Goal: Information Seeking & Learning: Learn about a topic

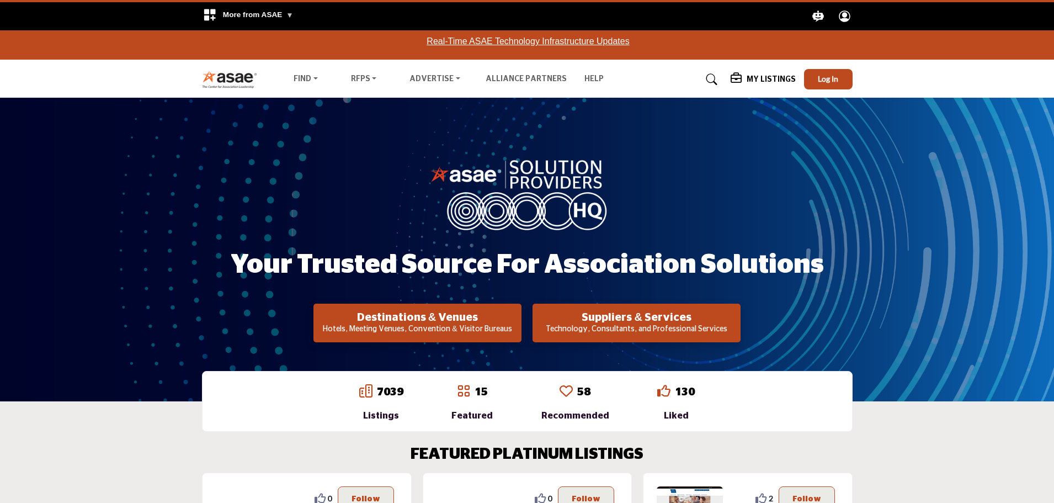
click at [671, 324] on p "Technology, Consultants, and Professional Services" at bounding box center [636, 329] width 201 height 11
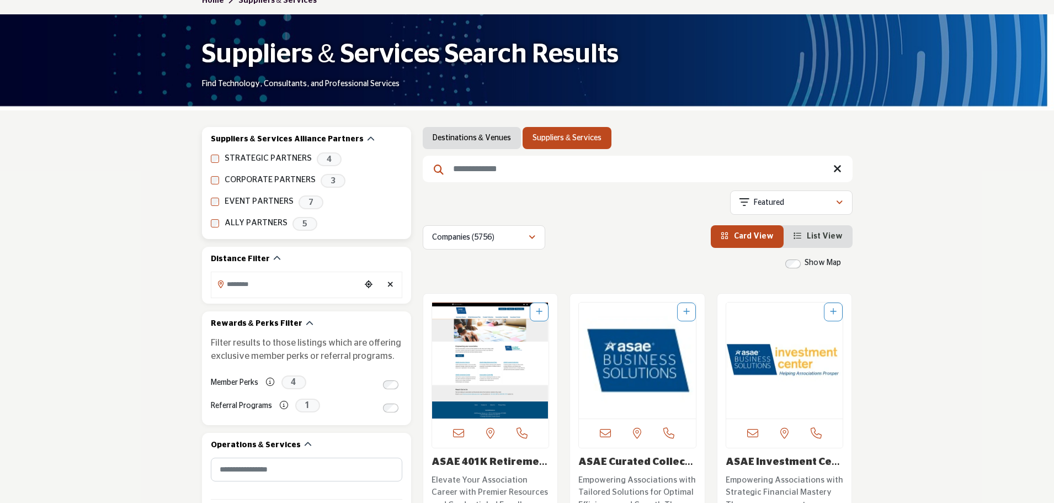
scroll to position [165, 0]
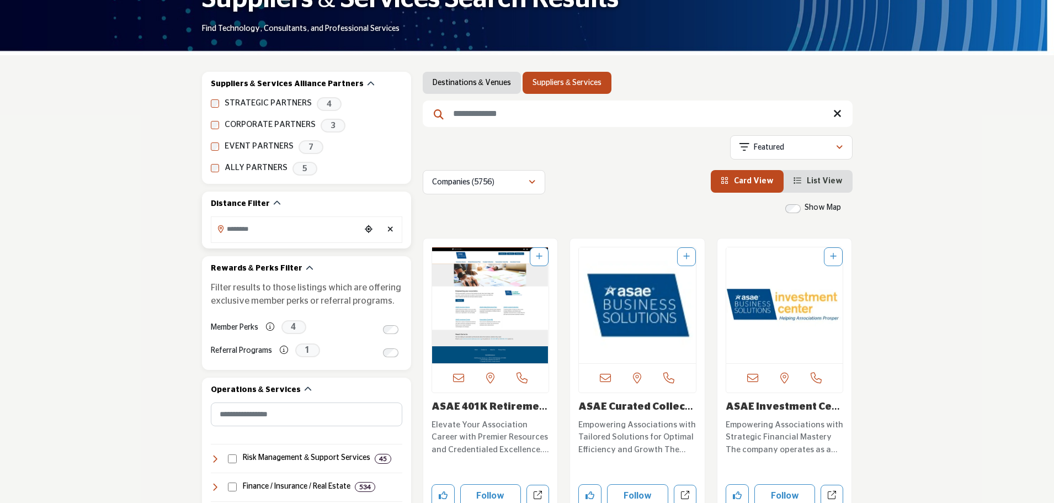
click at [269, 238] on input "Search Location" at bounding box center [285, 229] width 149 height 22
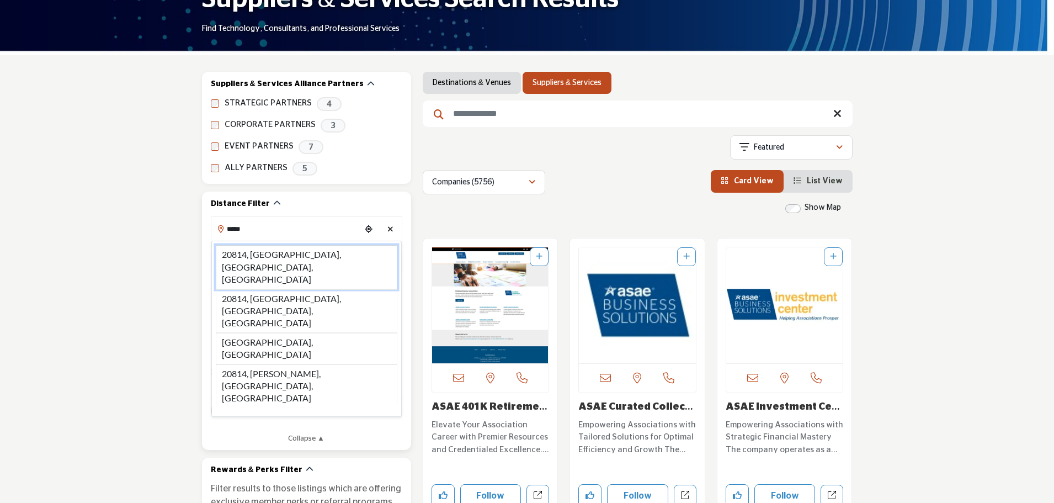
drag, startPoint x: 279, startPoint y: 254, endPoint x: 130, endPoint y: 265, distance: 149.3
click at [278, 254] on li "20814, Bethesda, MD, USA" at bounding box center [306, 267] width 181 height 44
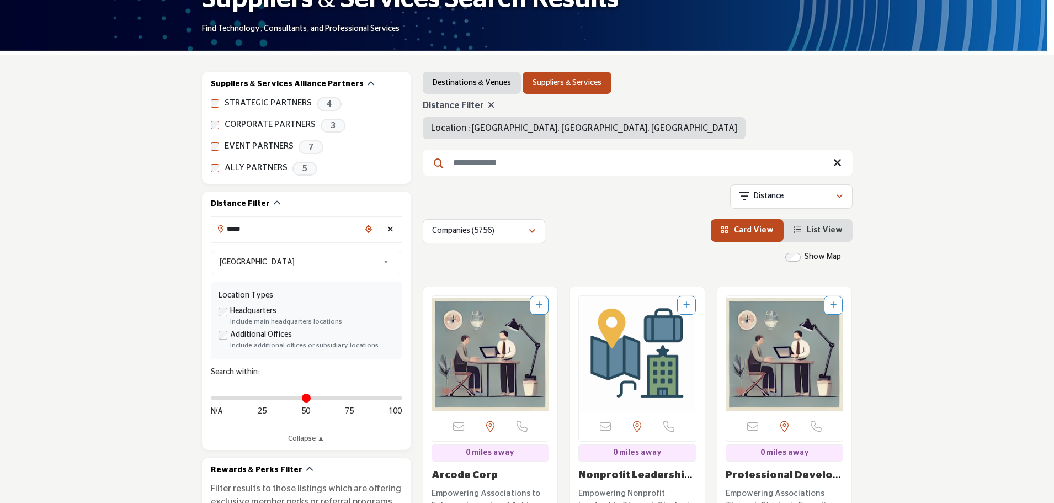
type input "**********"
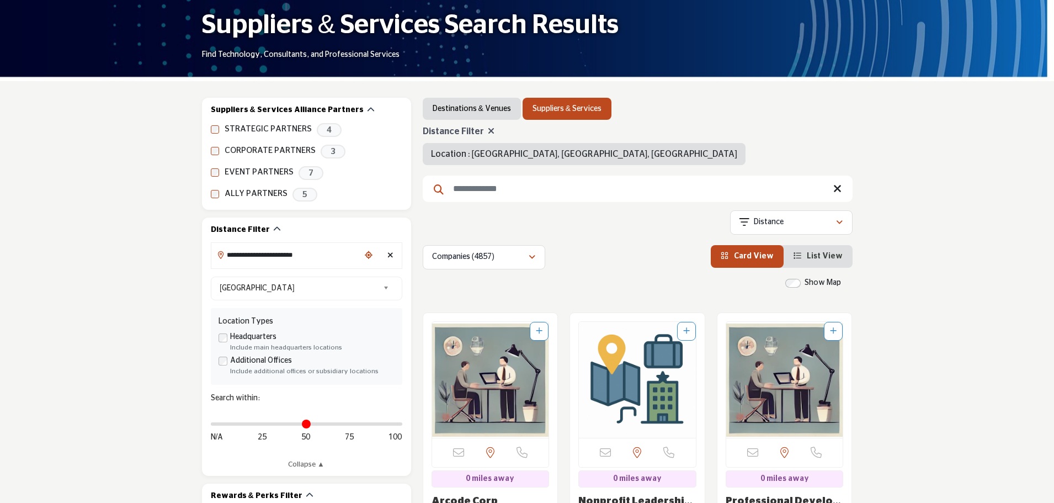
scroll to position [221, 0]
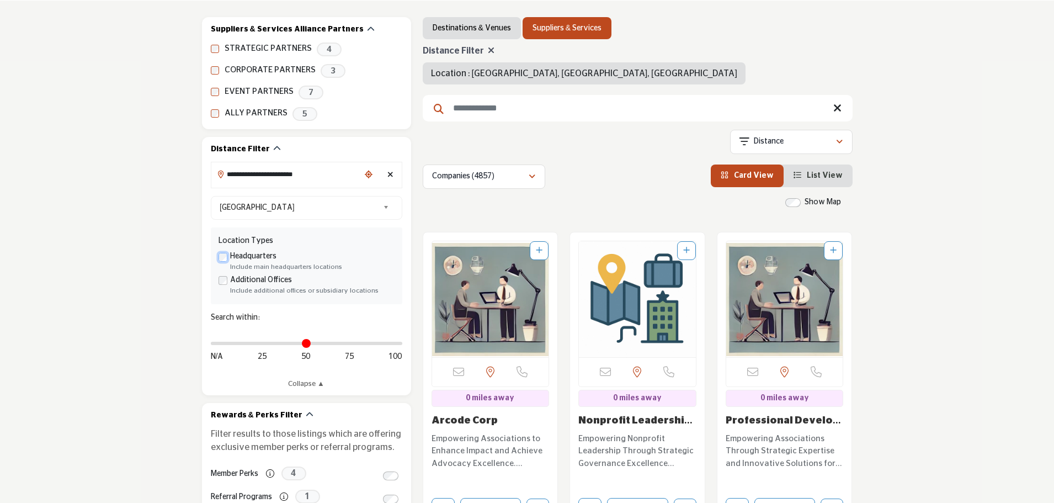
scroll to position [221, 0]
drag, startPoint x: 217, startPoint y: 346, endPoint x: 70, endPoint y: 308, distance: 152.1
type input "**"
click at [256, 344] on input "Distance in miles" at bounding box center [306, 342] width 191 height 2
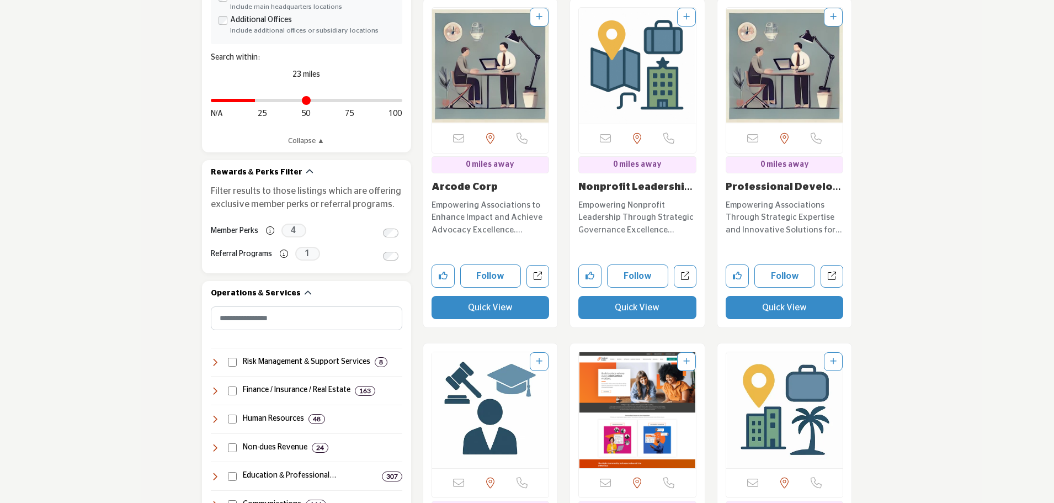
scroll to position [496, 0]
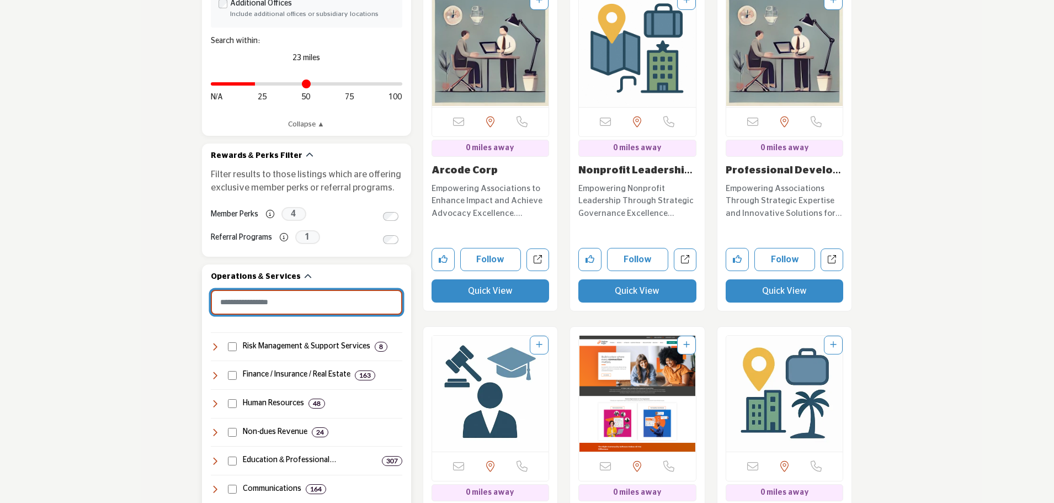
click at [337, 300] on input "Search Category" at bounding box center [306, 302] width 191 height 25
type input "*"
type input "*********"
type input "**"
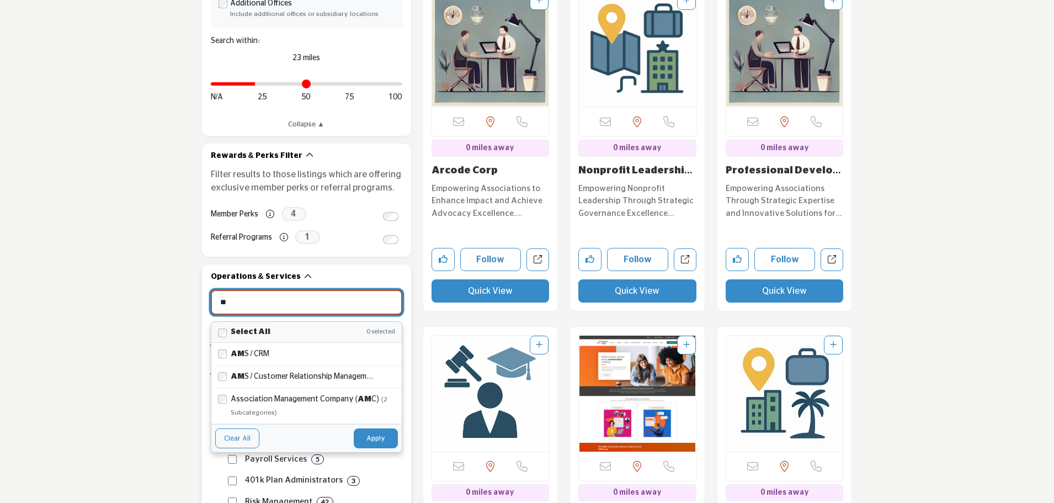
type input "*********"
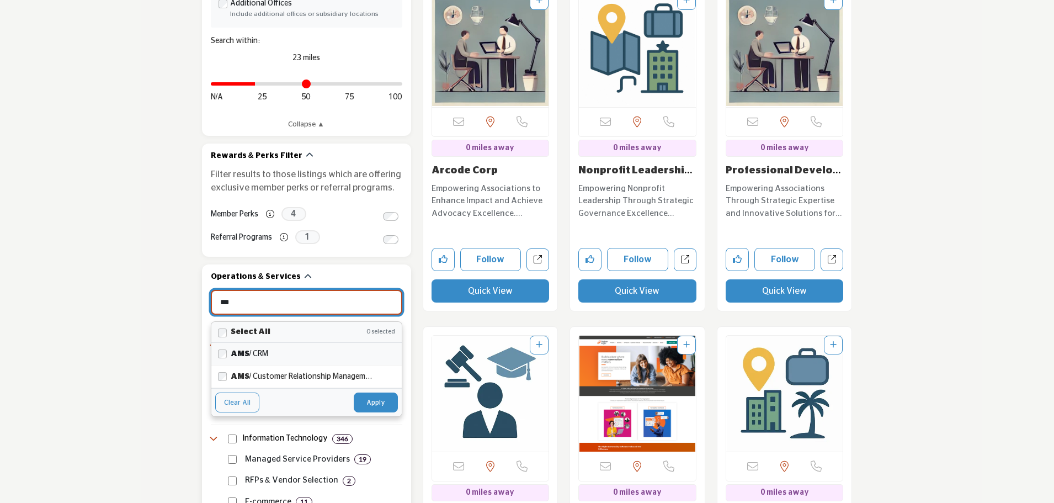
click at [322, 357] on label "AMS / CRM" at bounding box center [313, 353] width 164 height 13
click at [376, 397] on button "Apply" at bounding box center [376, 402] width 44 height 20
type input "***"
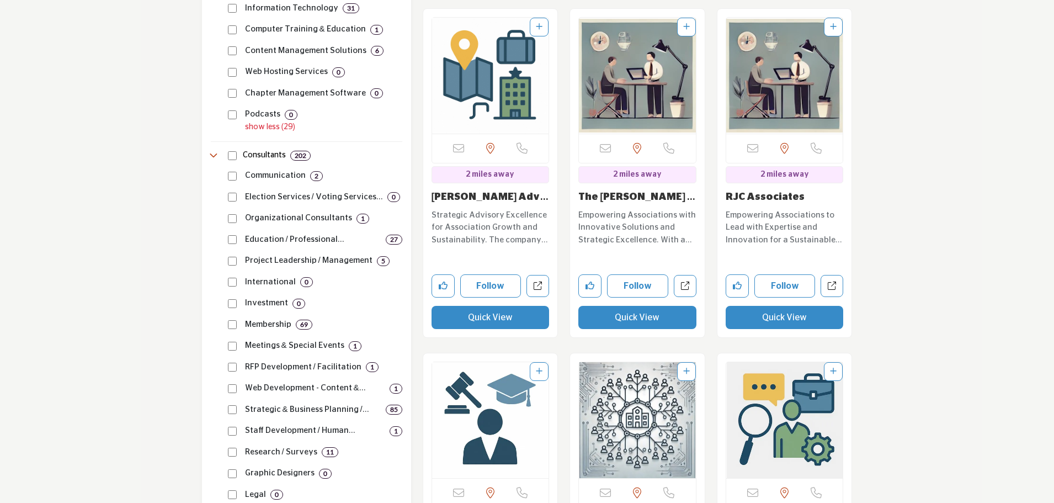
scroll to position [1544, 0]
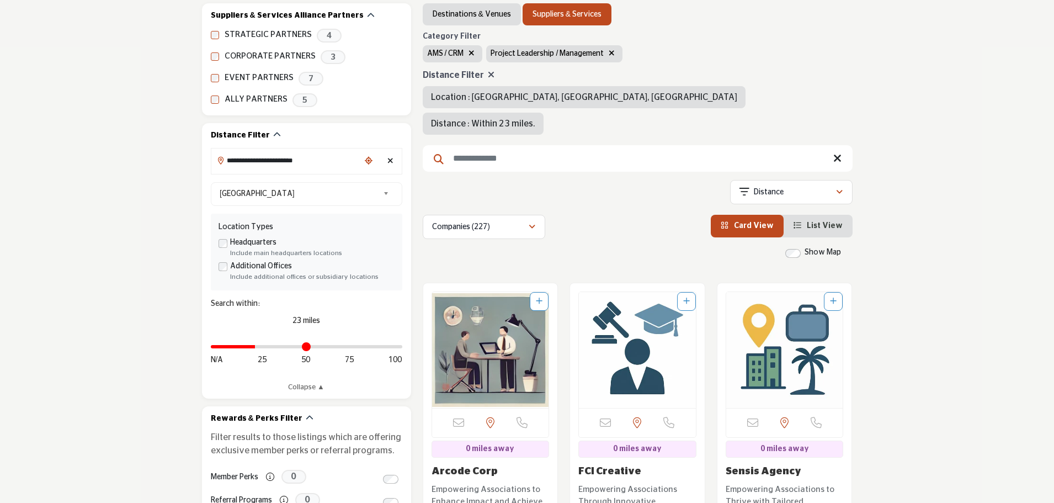
scroll to position [276, 0]
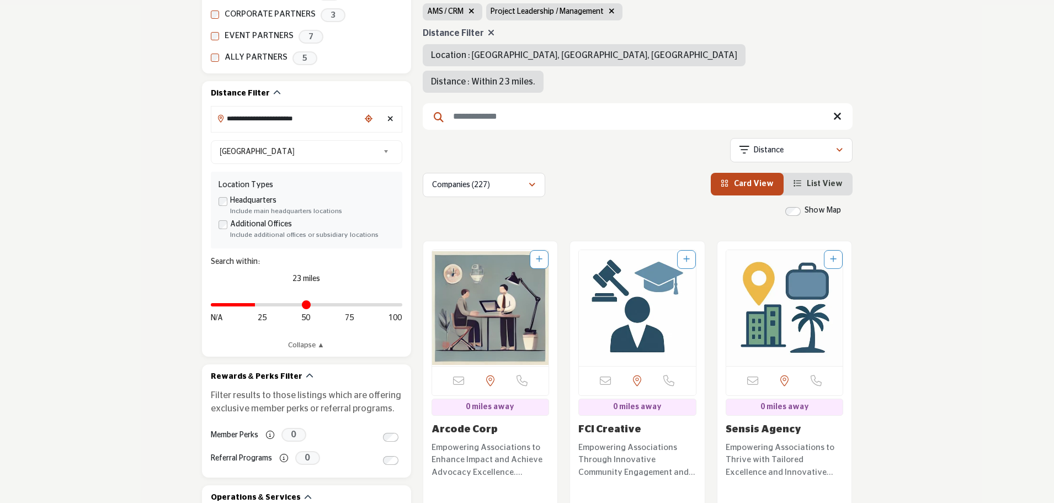
click at [488, 35] on icon at bounding box center [491, 32] width 7 height 9
type input "*"
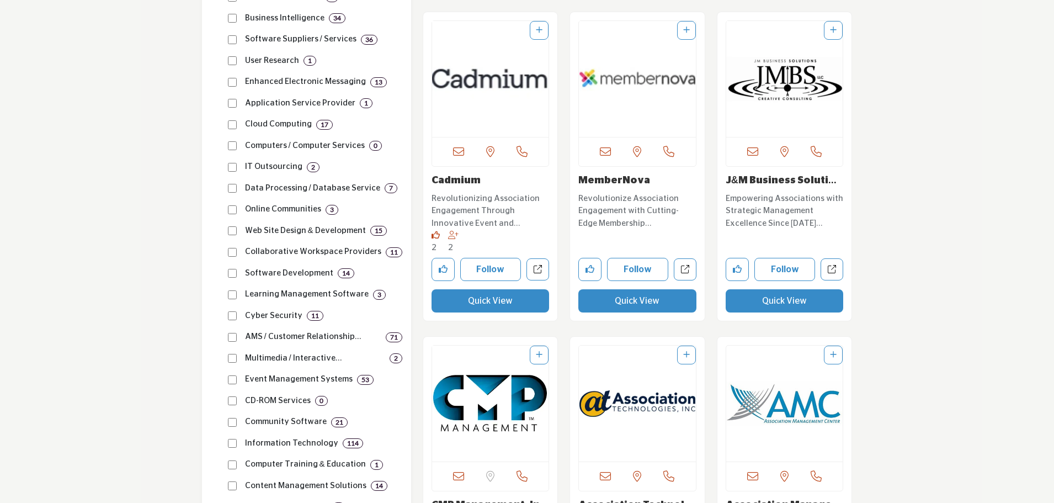
scroll to position [1103, 0]
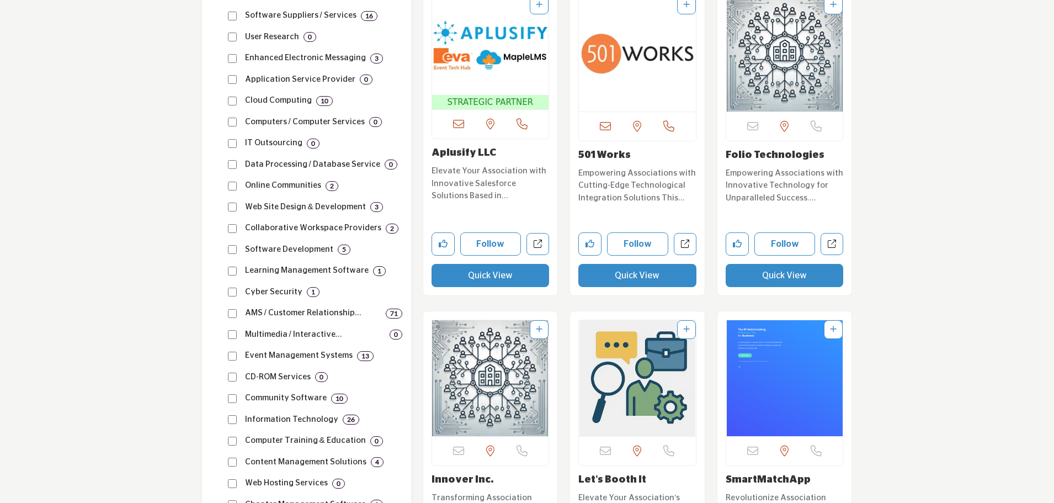
scroll to position [1103, 0]
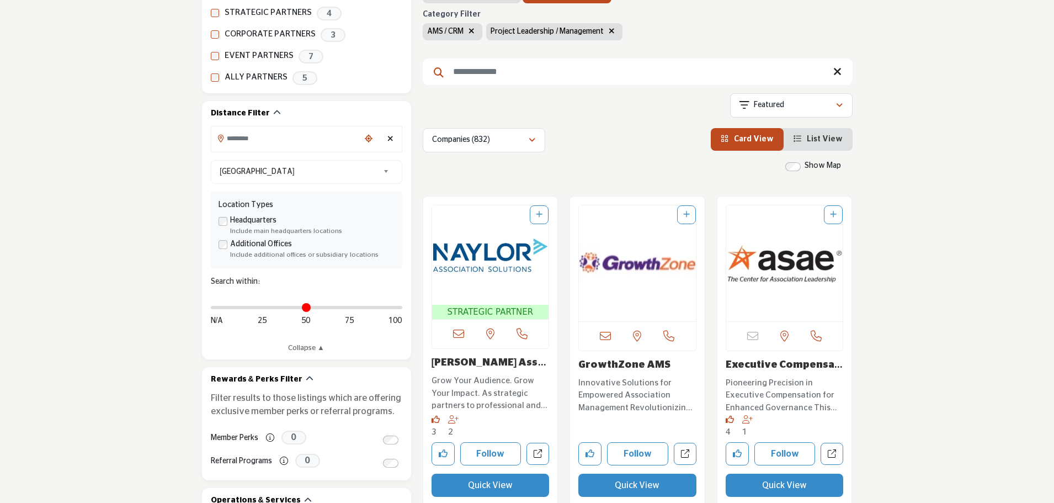
scroll to position [276, 0]
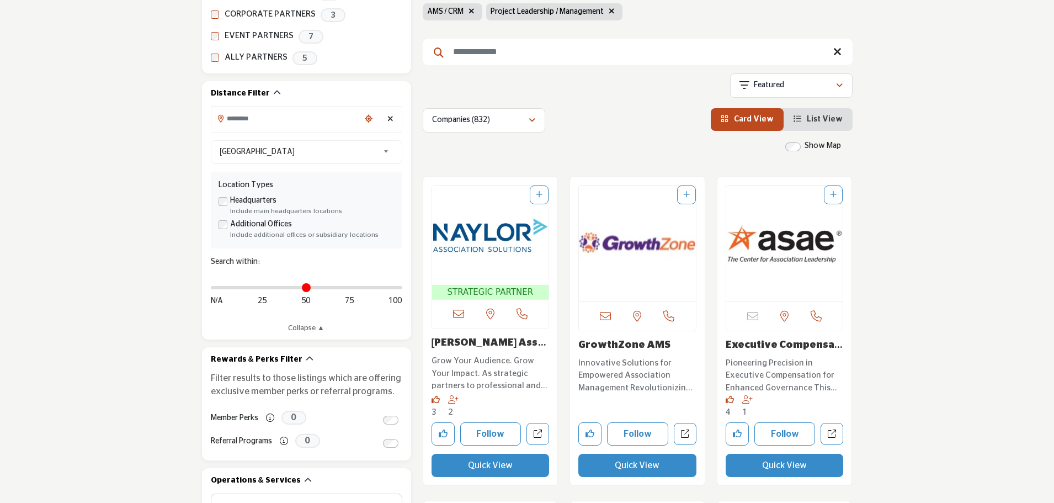
click at [515, 62] on input "Search Keyword" at bounding box center [638, 52] width 430 height 26
type input "**********"
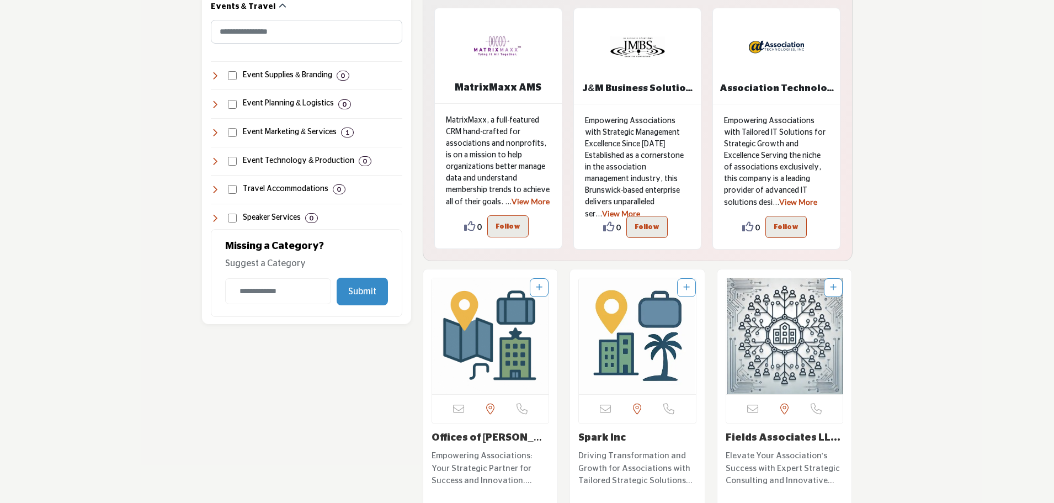
scroll to position [2703, 0]
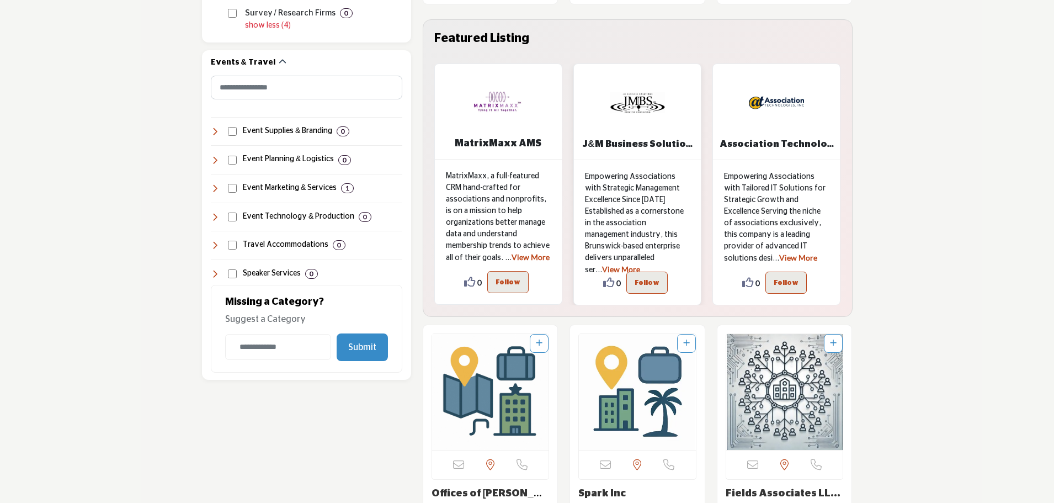
click at [640, 264] on link "View More" at bounding box center [621, 268] width 38 height 9
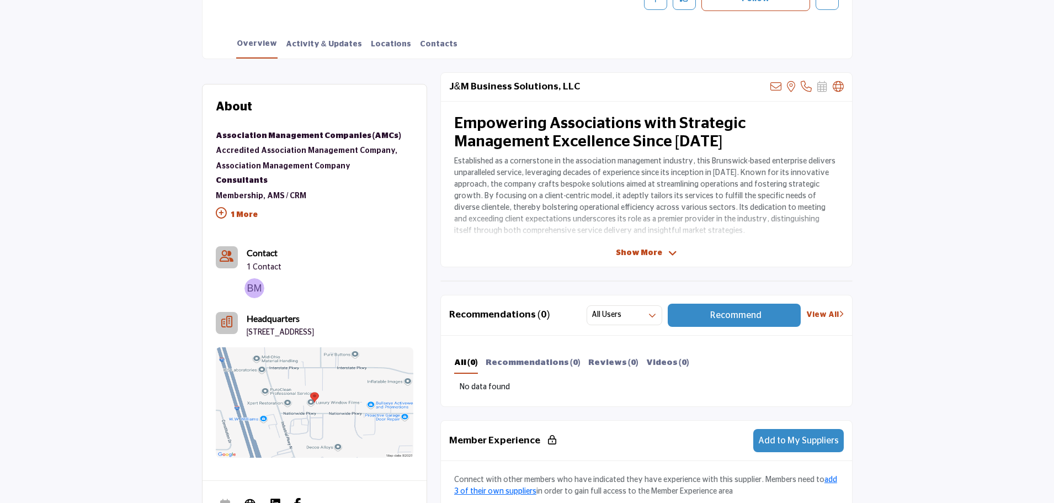
scroll to position [276, 0]
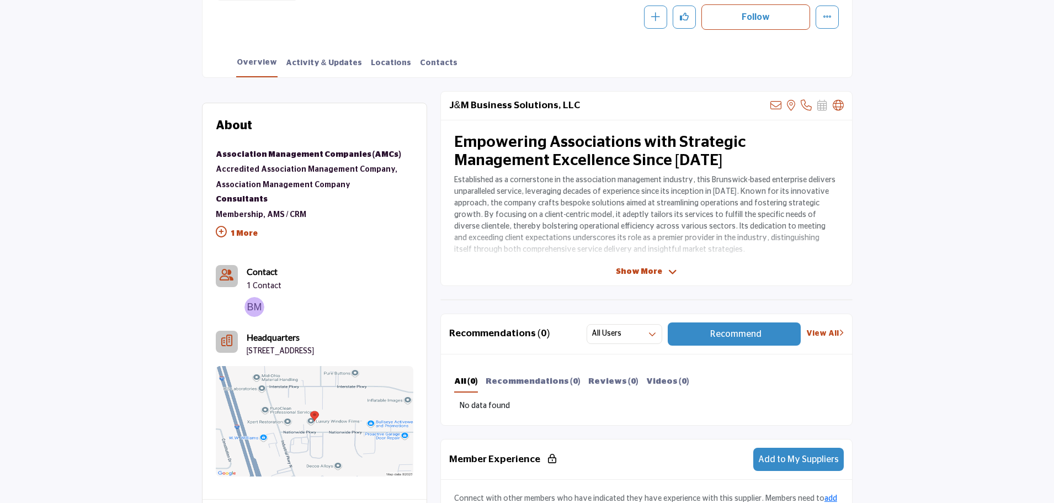
click at [665, 275] on span "Show More" at bounding box center [646, 272] width 61 height 12
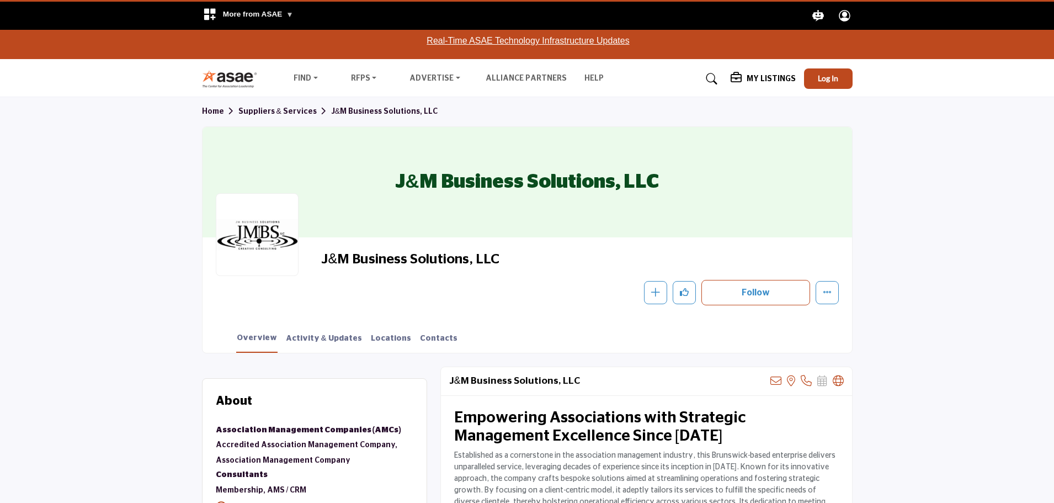
scroll to position [0, 0]
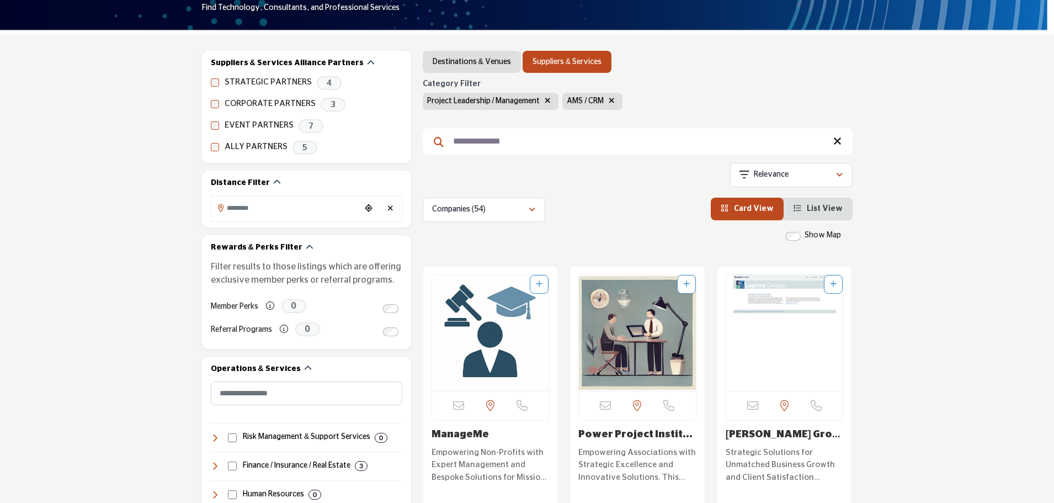
scroll to position [86, 0]
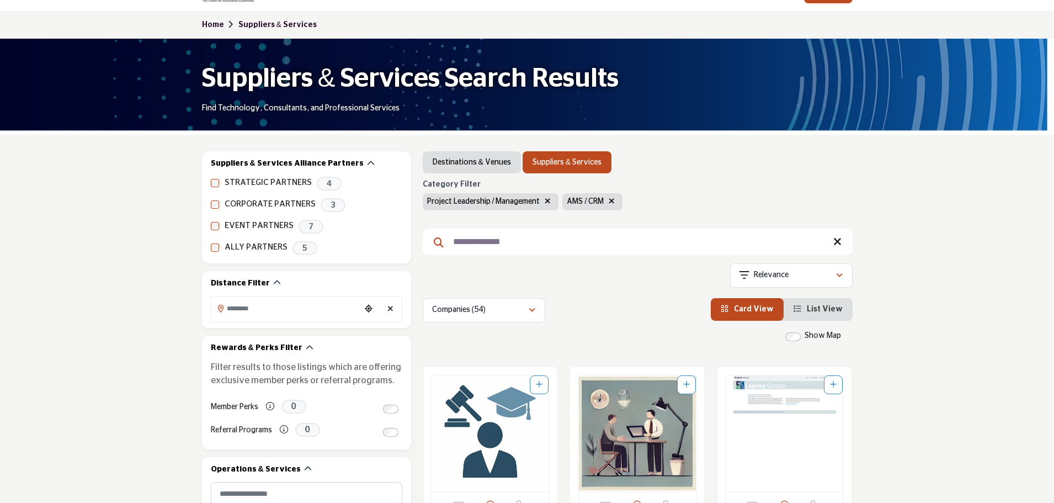
click at [613, 203] on icon "button" at bounding box center [611, 201] width 6 height 8
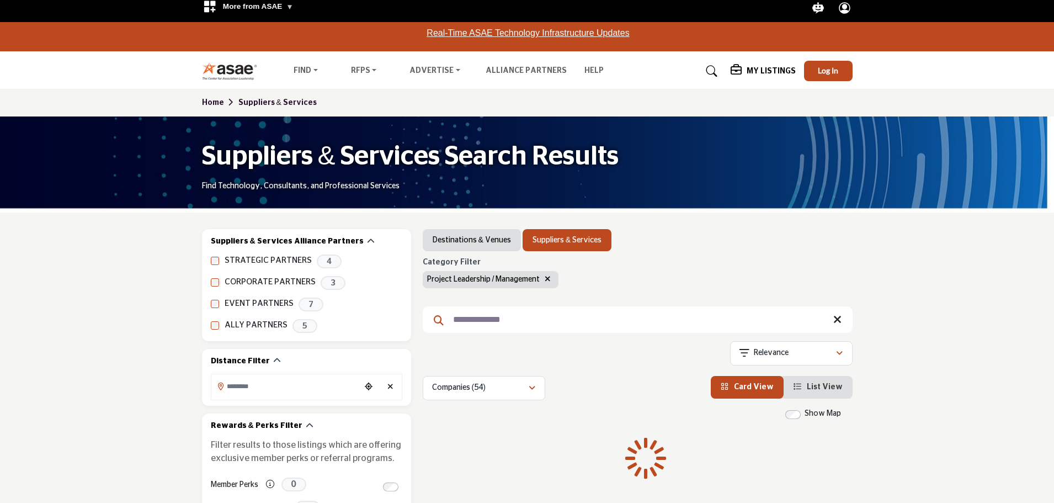
scroll to position [0, 0]
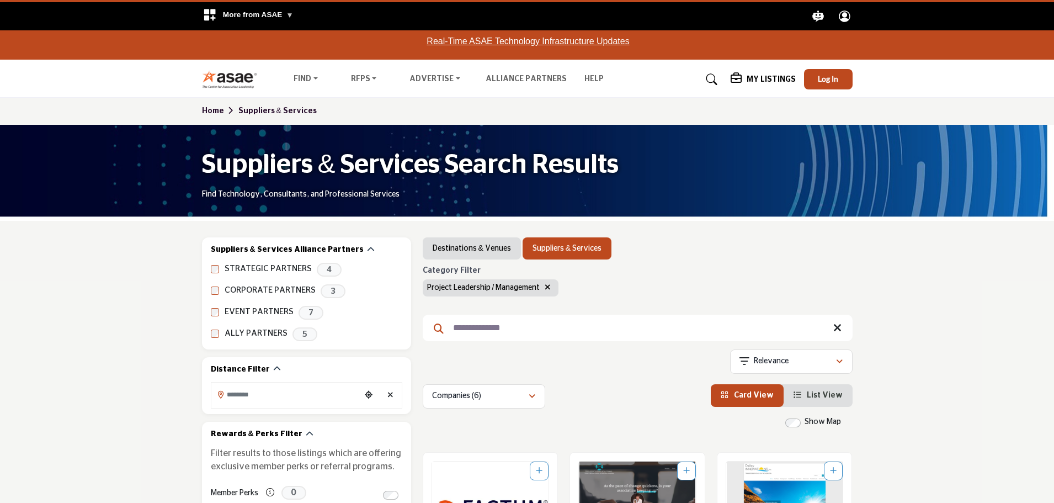
drag, startPoint x: 453, startPoint y: 327, endPoint x: 464, endPoint y: 296, distance: 32.8
click at [453, 327] on input "**********" at bounding box center [638, 327] width 430 height 26
type input "**********"
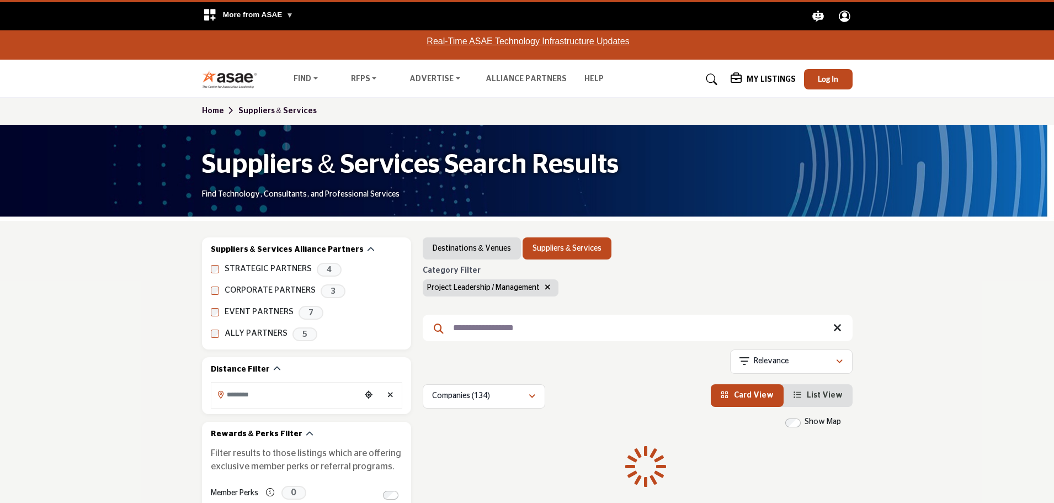
click at [814, 391] on span "List View" at bounding box center [824, 395] width 36 height 8
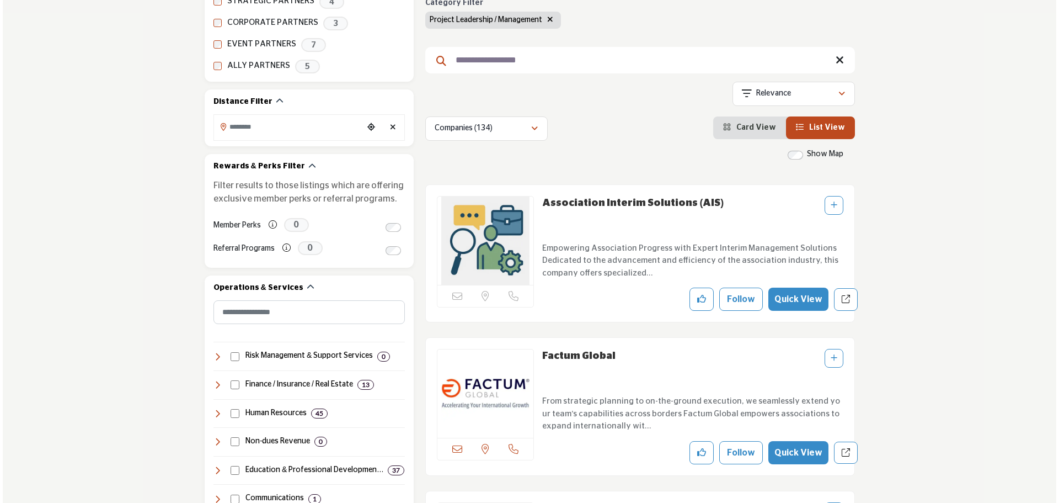
scroll to position [276, 0]
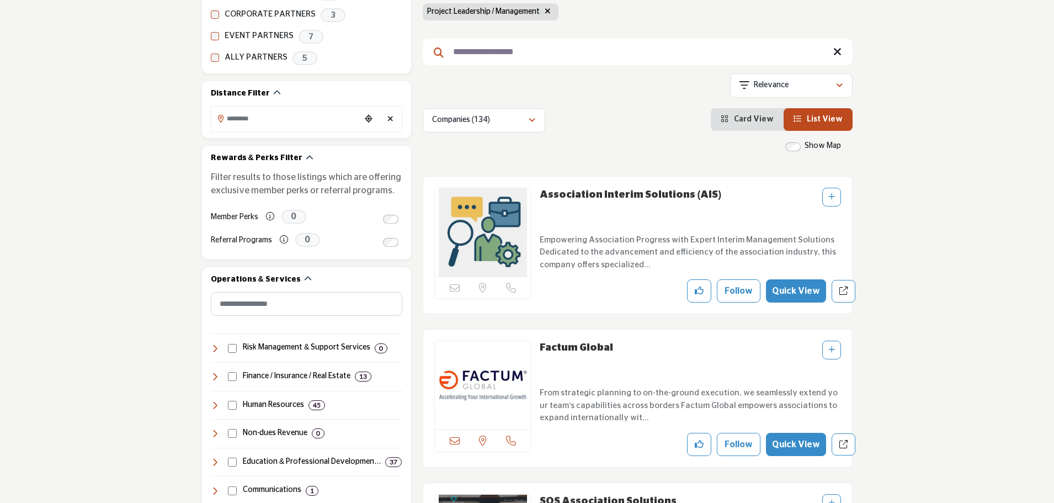
click at [801, 281] on button "Quick View" at bounding box center [796, 290] width 60 height 23
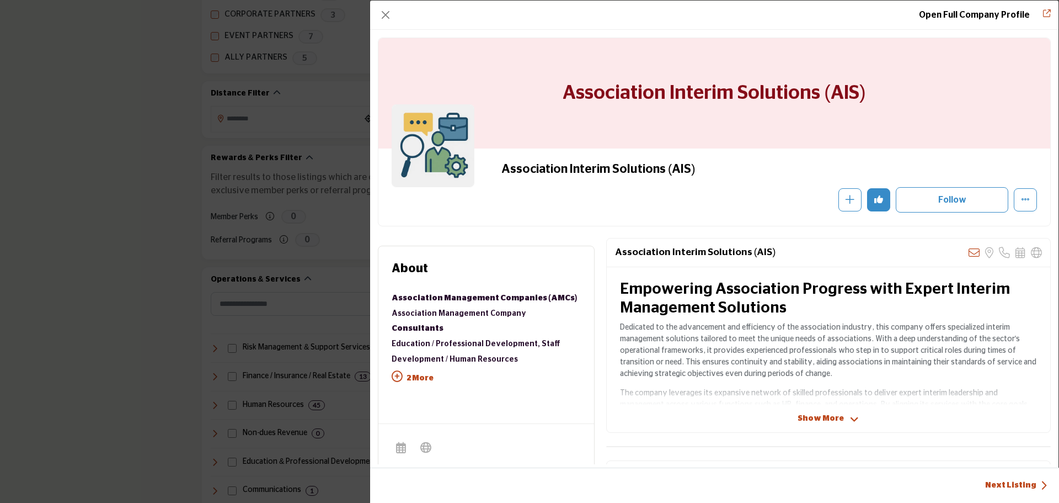
click at [822, 415] on span "Show More" at bounding box center [821, 419] width 46 height 12
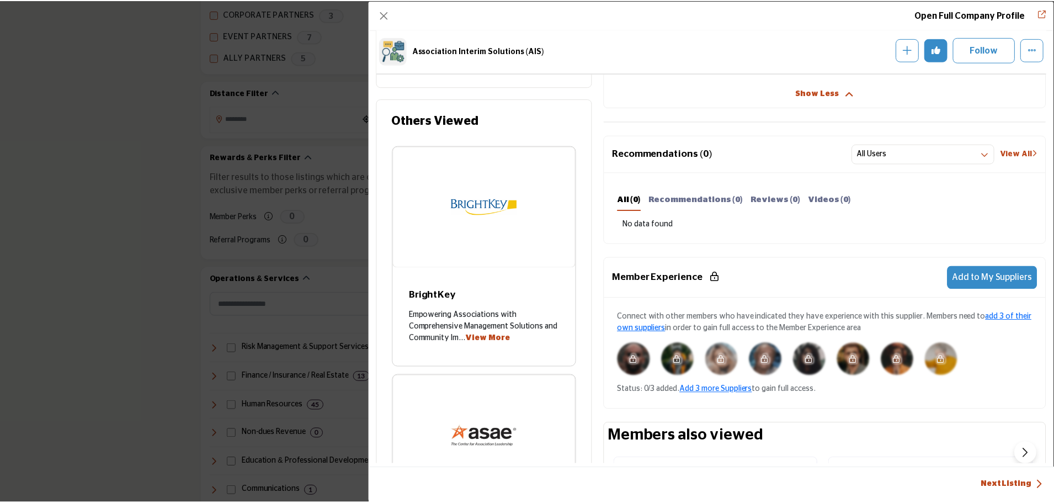
scroll to position [0, 0]
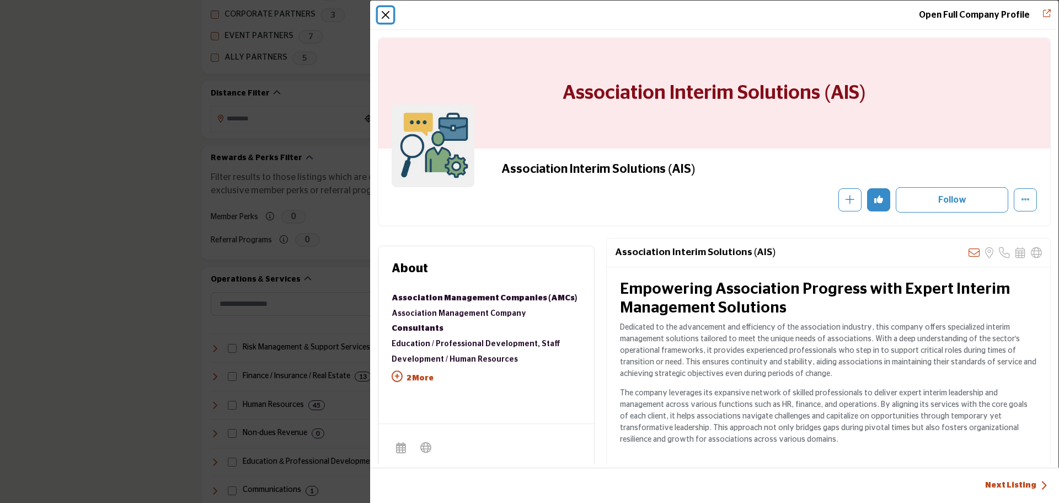
click at [391, 12] on button "Close" at bounding box center [385, 14] width 15 height 15
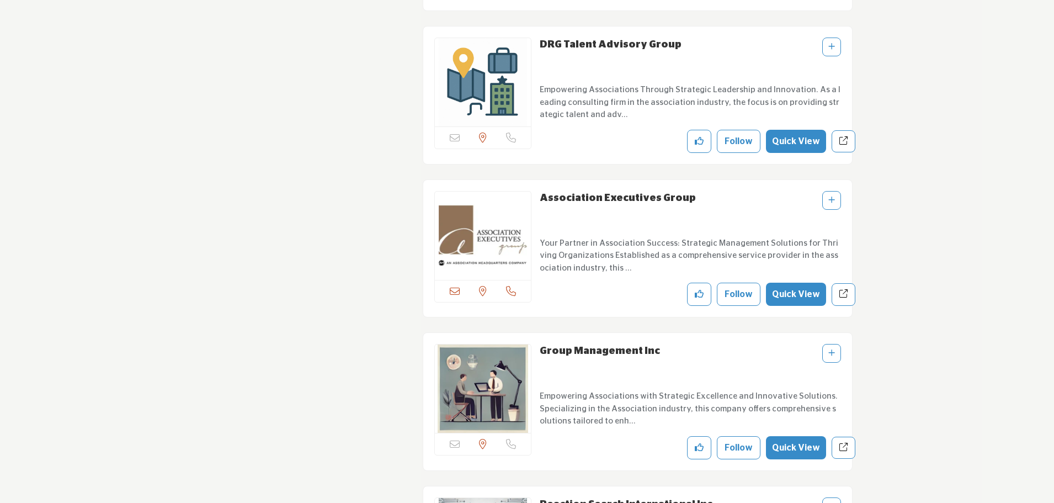
scroll to position [2758, 0]
